Goal: Task Accomplishment & Management: Use online tool/utility

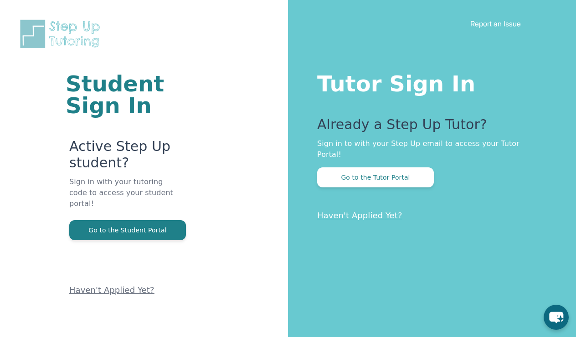
click at [394, 173] on button "Go to the Tutor Portal" at bounding box center [375, 178] width 117 height 20
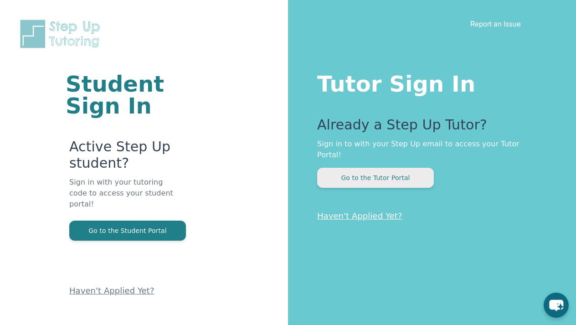
click at [413, 168] on button "Go to the Tutor Portal" at bounding box center [375, 178] width 117 height 20
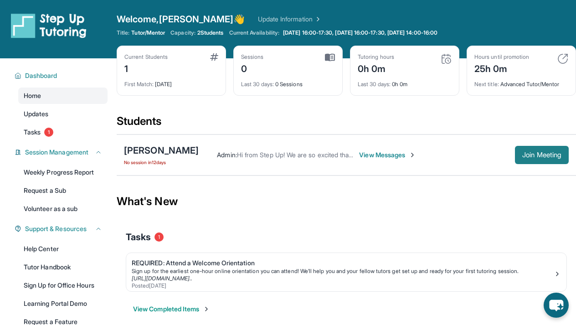
click at [524, 155] on span "Join Meeting" at bounding box center [541, 154] width 39 height 5
click at [522, 152] on span "Join Meeting" at bounding box center [541, 154] width 39 height 5
click at [534, 161] on button "Join Meeting" at bounding box center [542, 155] width 54 height 18
